Goal: Information Seeking & Learning: Learn about a topic

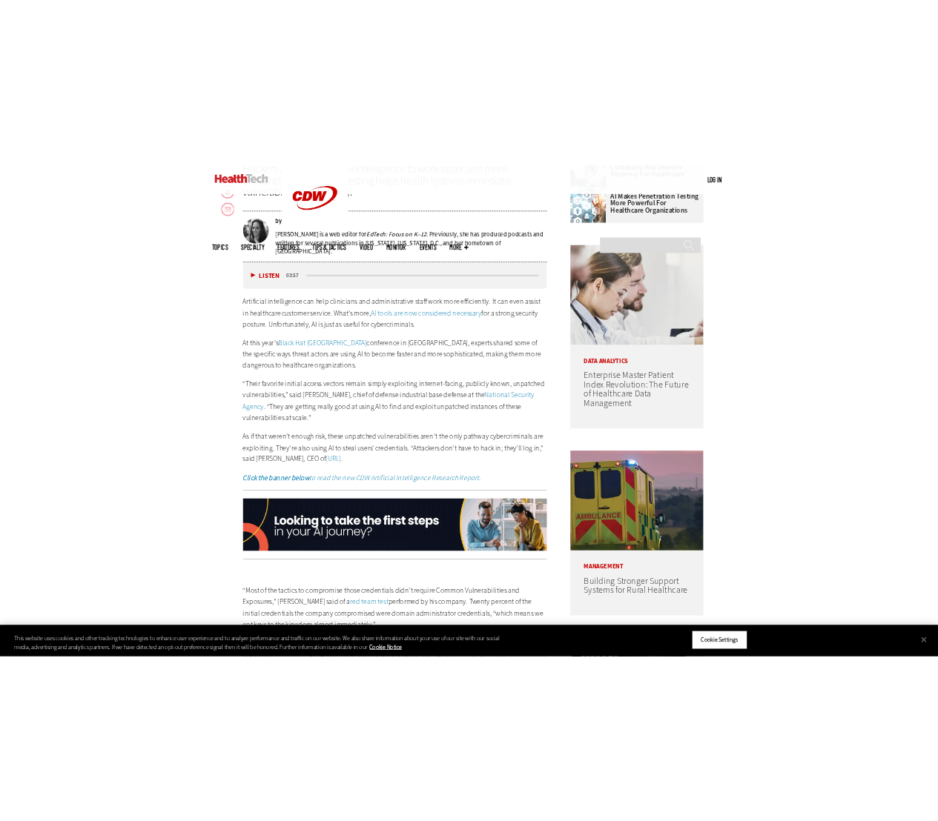
scroll to position [360, 0]
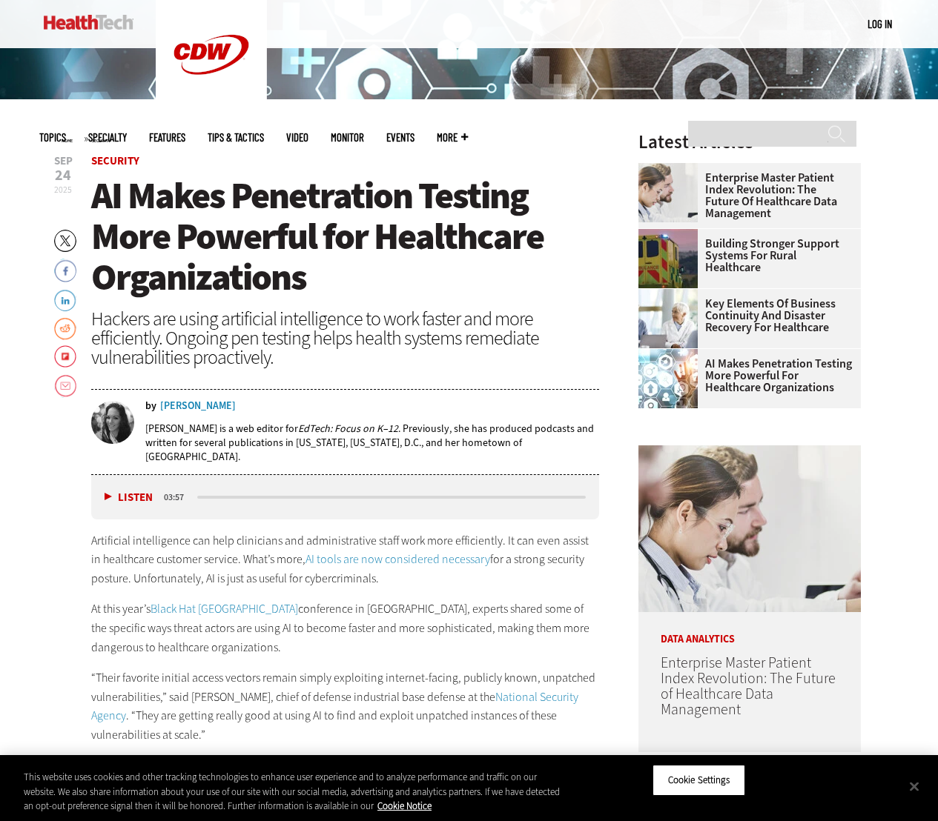
click at [311, 235] on span "AI Makes Penetration Testing More Powerful for Healthcare Organizations" at bounding box center [317, 236] width 452 height 130
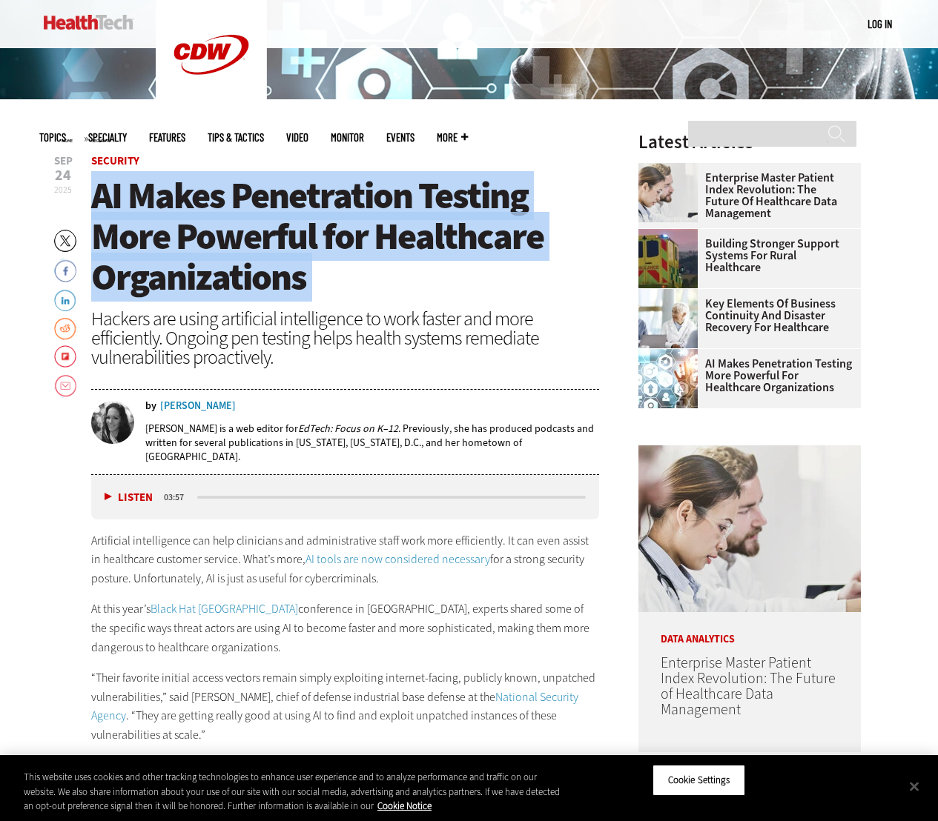
click at [311, 235] on span "AI Makes Penetration Testing More Powerful for Healthcare Organizations" at bounding box center [317, 236] width 452 height 130
copy header "AI Makes Penetration Testing More Powerful for Healthcare Organizations"
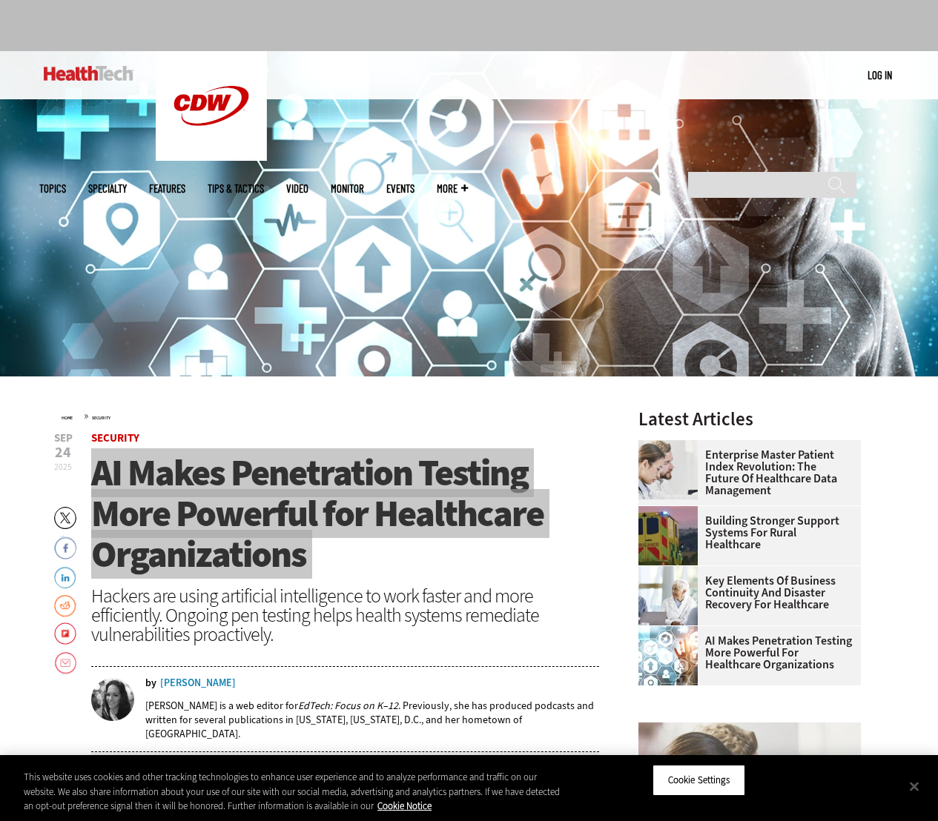
scroll to position [0, 0]
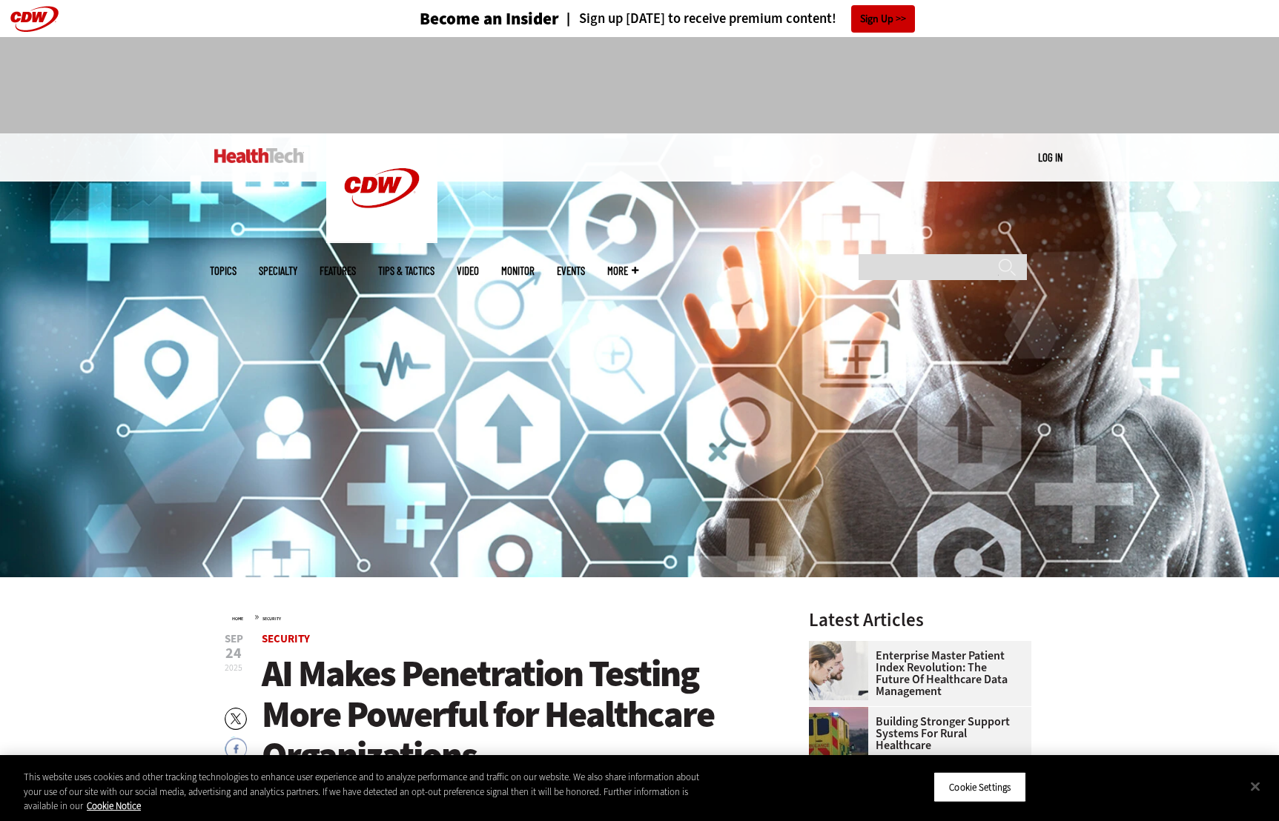
click at [411, 679] on span "AI Makes Penetration Testing More Powerful for Healthcare Organizations" at bounding box center [488, 714] width 452 height 130
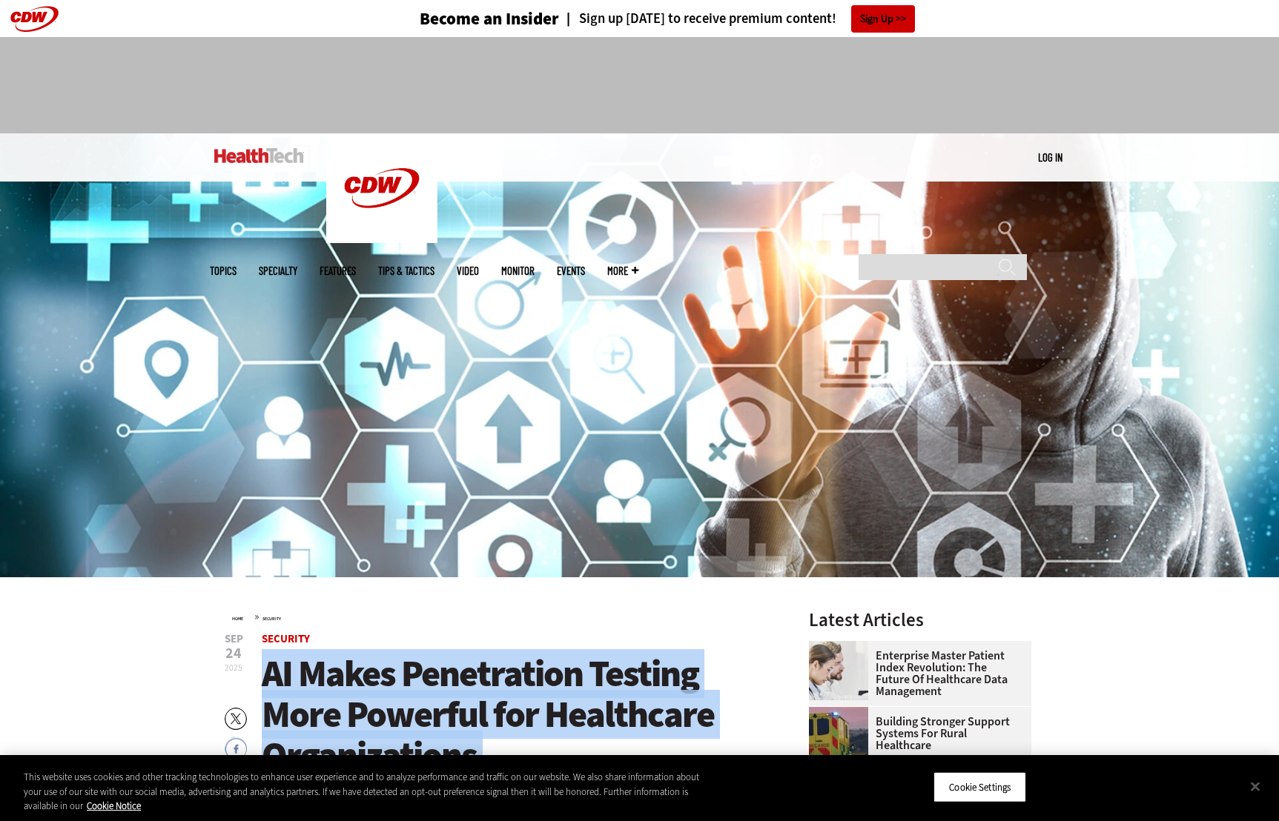
click at [411, 679] on span "AI Makes Penetration Testing More Powerful for Healthcare Organizations" at bounding box center [488, 714] width 452 height 130
copy header "AI Makes Penetration Testing More Powerful for Healthcare Organizations"
